Goal: Task Accomplishment & Management: Use online tool/utility

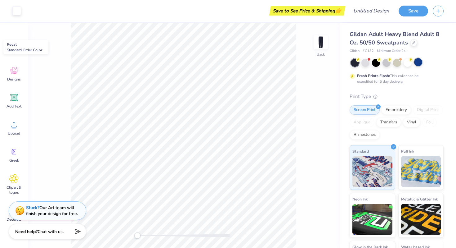
click at [417, 65] on div at bounding box center [418, 62] width 8 height 8
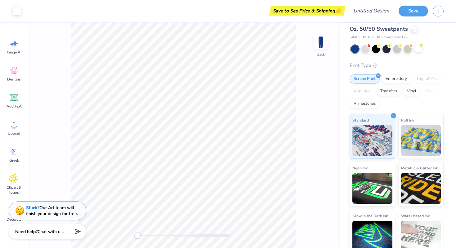
scroll to position [16, 0]
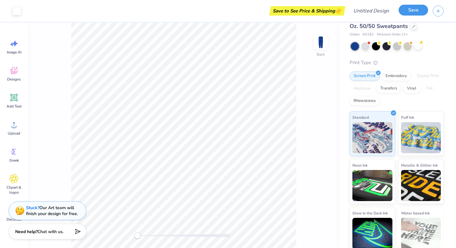
click at [413, 13] on button "Save" at bounding box center [413, 10] width 29 height 11
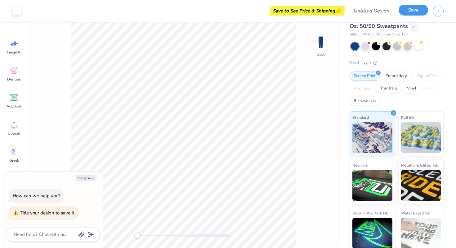
click at [419, 11] on button "Save" at bounding box center [413, 10] width 29 height 11
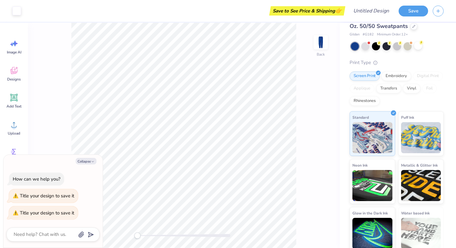
type textarea "x"
click at [43, 11] on div "Save to See Price & Shipping 👉" at bounding box center [185, 11] width 318 height 22
click at [375, 10] on input "Design Title" at bounding box center [379, 11] width 30 height 12
type input "p"
type textarea "x"
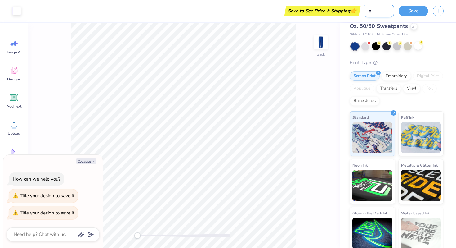
type input "pa"
type textarea "x"
type input "pan"
type textarea "x"
type input "pant"
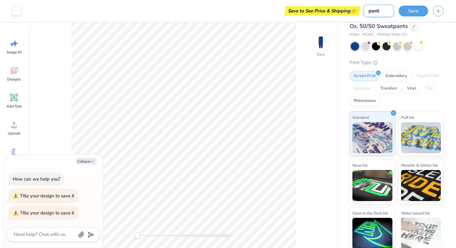
type textarea "x"
type input "pant"
click at [418, 14] on button "Save" at bounding box center [413, 10] width 29 height 11
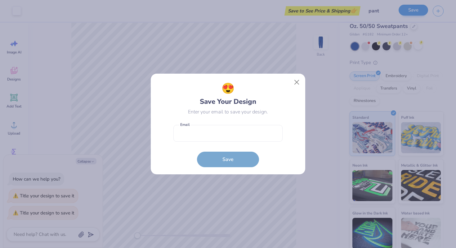
type textarea "x"
click at [218, 137] on input "email" at bounding box center [227, 133] width 109 height 17
type input "[EMAIL_ADDRESS][DOMAIN_NAME]"
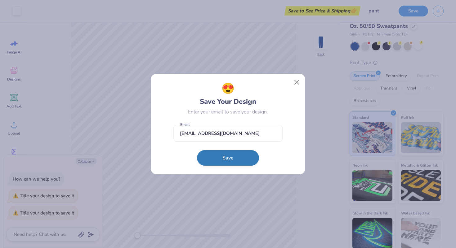
click at [220, 161] on button "Save" at bounding box center [228, 158] width 62 height 16
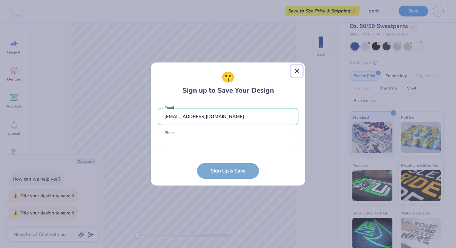
click at [297, 73] on button "Close" at bounding box center [297, 71] width 12 height 12
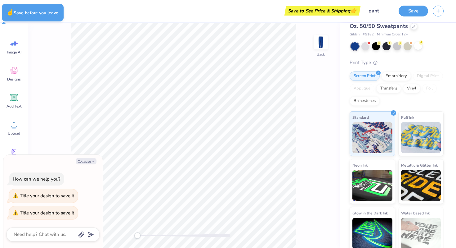
type textarea "x"
